Goal: Task Accomplishment & Management: Complete application form

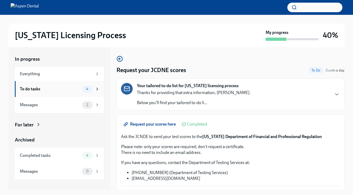
click at [91, 90] on span "4" at bounding box center [87, 89] width 9 height 4
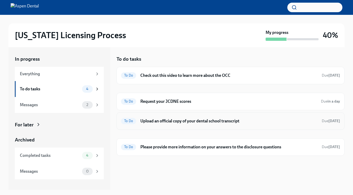
click at [205, 121] on h6 "Upload an official copy of your dental school transcript" at bounding box center [228, 121] width 177 height 6
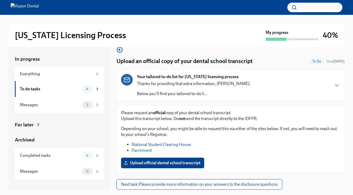
scroll to position [9, 0]
click at [158, 163] on span "Upload official dental school transcript" at bounding box center [163, 162] width 76 height 5
click at [0, 0] on input "Upload official dental school transcript" at bounding box center [0, 0] width 0 height 0
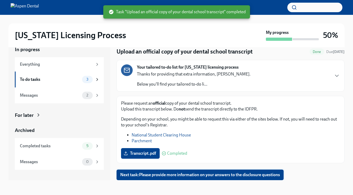
click at [197, 174] on span "Next task : Please provide more information on your answers to the disclosure q…" at bounding box center [200, 174] width 160 height 5
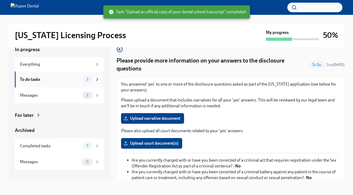
click at [71, 80] on div "To do tasks" at bounding box center [50, 80] width 60 height 6
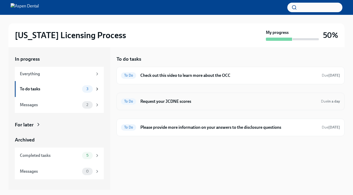
click at [168, 101] on h6 "Request your JCDNE scores" at bounding box center [228, 101] width 176 height 6
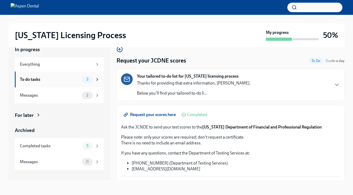
click at [79, 80] on div "To do tasks" at bounding box center [50, 80] width 60 height 6
